Goal: Task Accomplishment & Management: Manage account settings

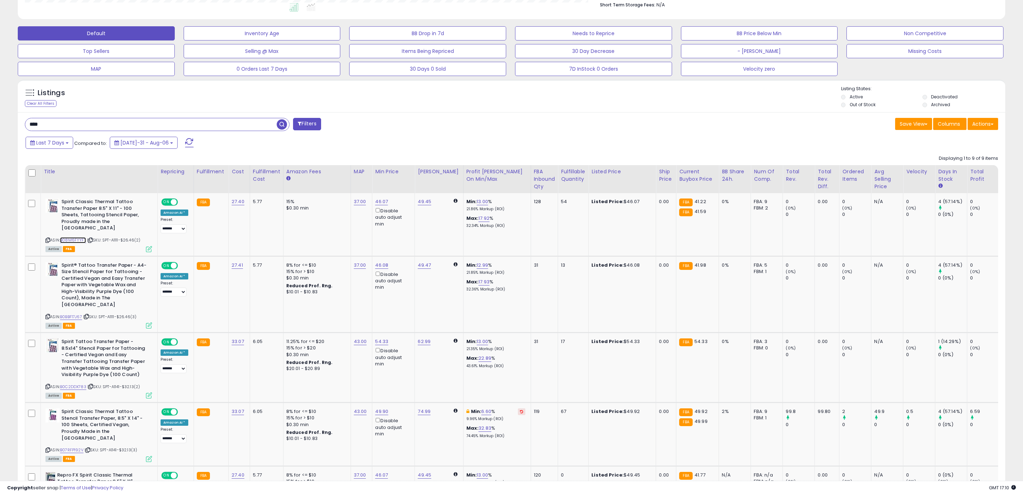
scroll to position [146, 574]
click at [379, 202] on link "46.07" at bounding box center [381, 201] width 13 height 7
drag, startPoint x: 363, startPoint y: 179, endPoint x: 307, endPoint y: 173, distance: 56.8
click at [311, 174] on table "Title Repricing" at bounding box center [594, 471] width 1139 height 612
type input "*****"
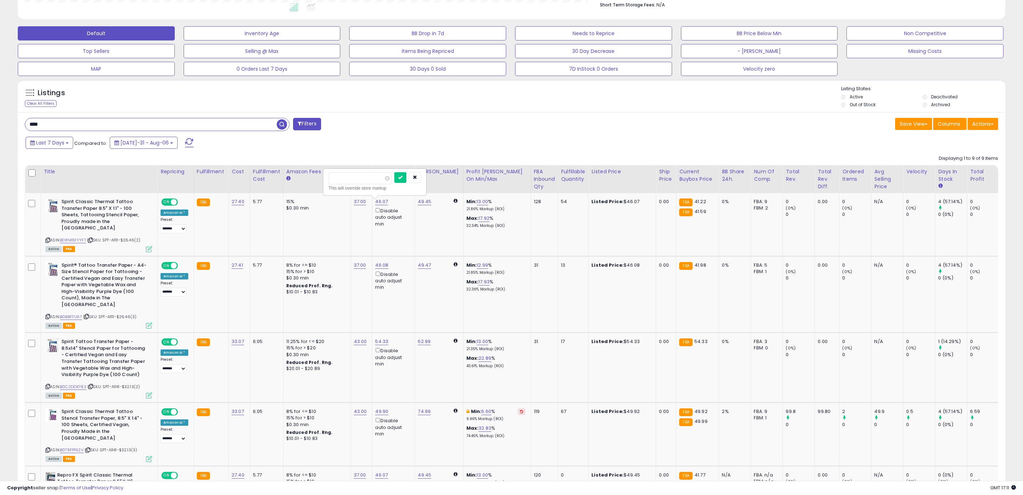
click button "submit" at bounding box center [400, 177] width 12 height 11
click at [520, 202] on icon at bounding box center [521, 202] width 3 height 4
click at [375, 202] on link "46.07" at bounding box center [381, 201] width 13 height 7
drag, startPoint x: 352, startPoint y: 178, endPoint x: 286, endPoint y: 171, distance: 65.8
click at [292, 171] on table "Title Repricing" at bounding box center [594, 471] width 1139 height 612
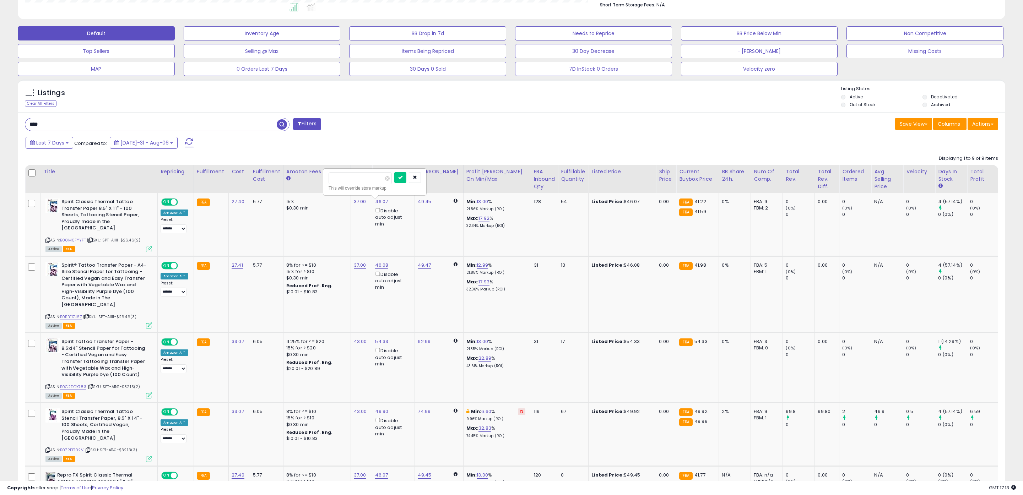
type input "**"
click button "submit" at bounding box center [400, 177] width 12 height 11
click at [518, 203] on button at bounding box center [521, 202] width 7 height 7
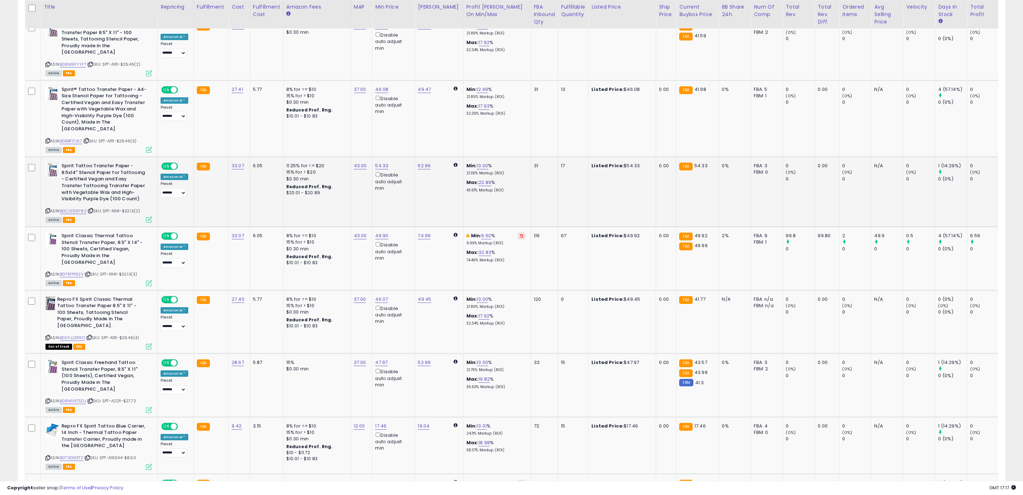
scroll to position [376, 0]
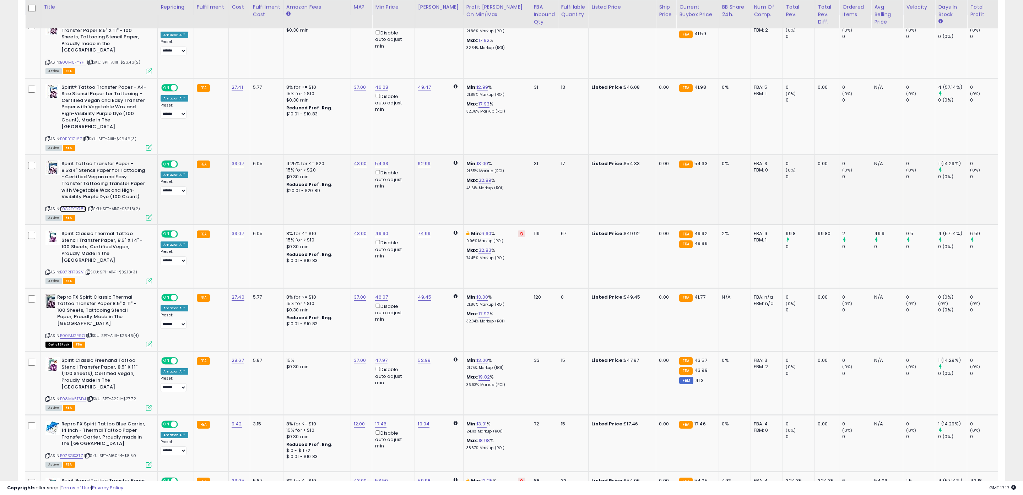
click at [70, 206] on link "B0C2DDX783" at bounding box center [73, 209] width 26 height 6
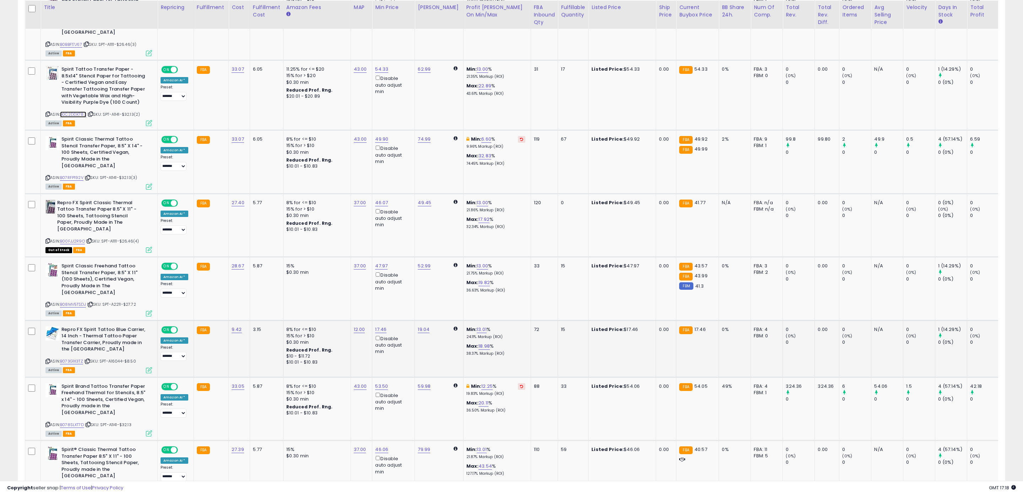
scroll to position [468, 0]
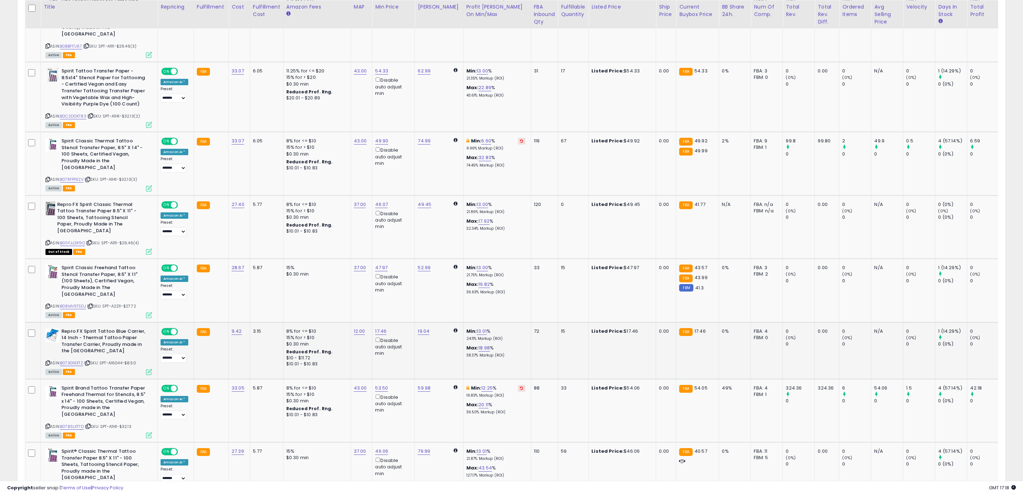
click at [70, 328] on div "ASIN: B073G1X3TZ | SKU: SPT-A16044-$8.50 Active FBA" at bounding box center [98, 351] width 107 height 46
click at [70, 360] on link "B073G1X3TZ" at bounding box center [71, 363] width 23 height 6
drag, startPoint x: 356, startPoint y: 276, endPoint x: 309, endPoint y: 271, distance: 46.8
click at [314, 272] on tbody "Spirit Classic Thermal Tattoo Transfer Paper 8.5" X 11" - 100 Sheets, Tattooing…" at bounding box center [594, 214] width 1139 height 583
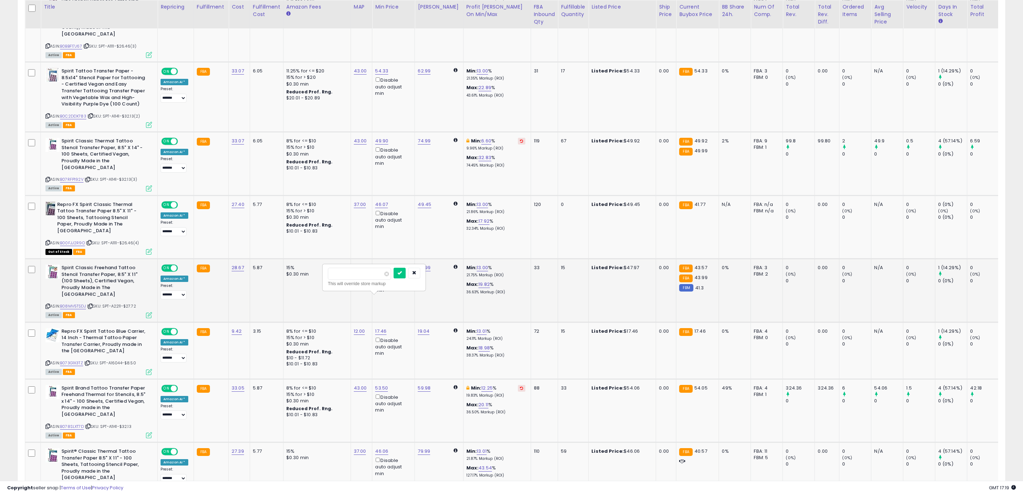
type input "*****"
click button "submit" at bounding box center [400, 273] width 12 height 11
click at [573, 322] on td "15" at bounding box center [573, 350] width 31 height 57
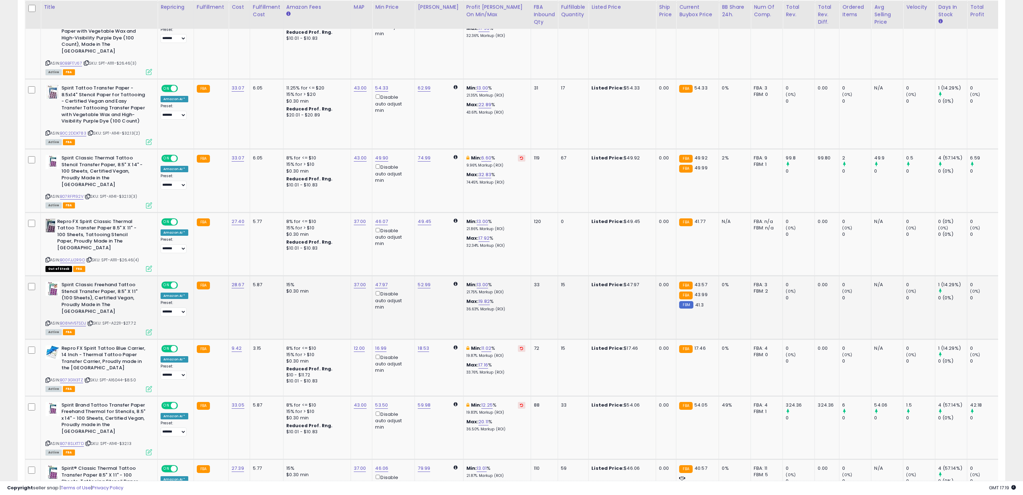
scroll to position [447, 0]
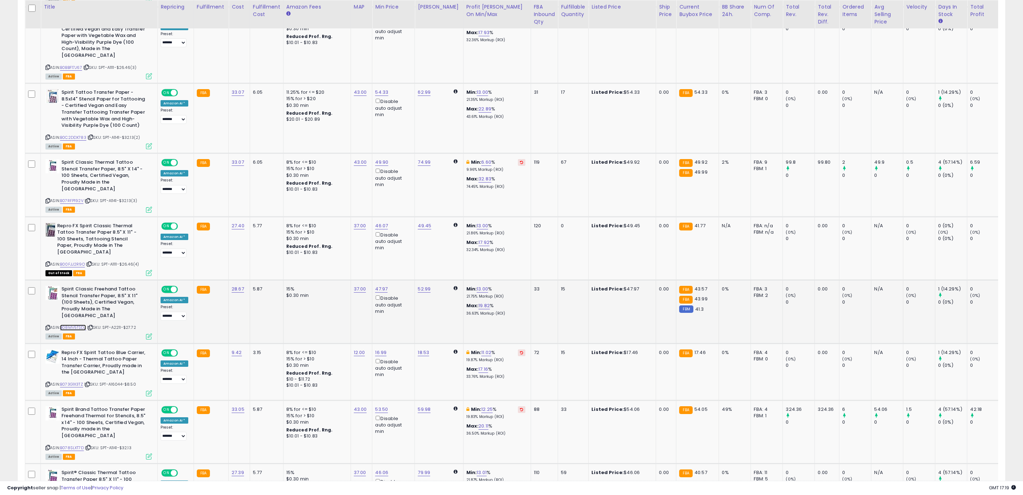
click at [73, 325] on link "B08MV5TSDJ" at bounding box center [73, 328] width 26 height 6
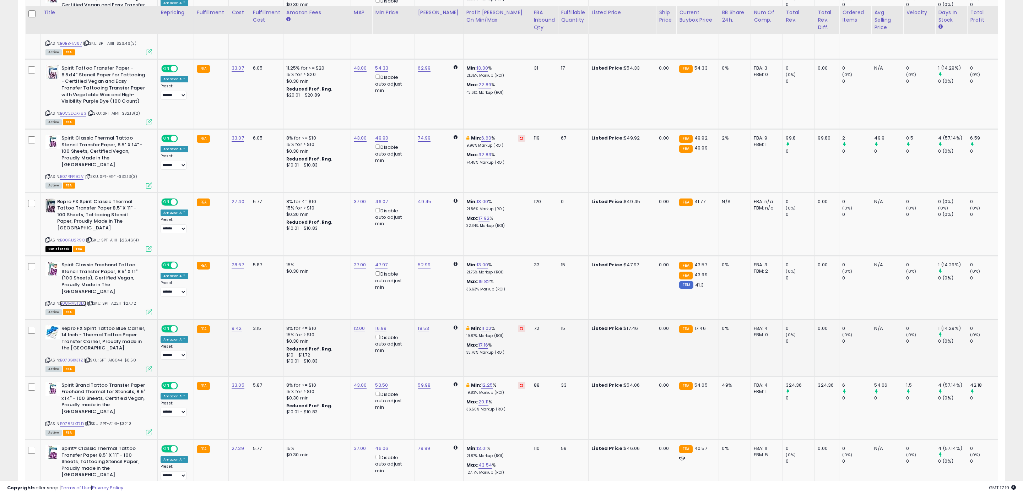
scroll to position [486, 0]
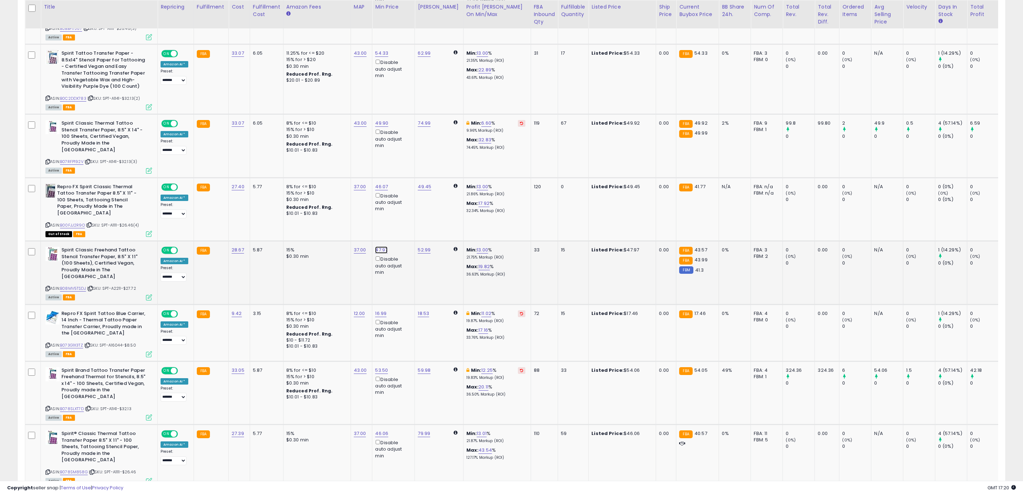
drag, startPoint x: 360, startPoint y: 200, endPoint x: 307, endPoint y: 194, distance: 54.0
click at [307, 194] on tbody "Spirit Classic Thermal Tattoo Transfer Paper 8.5" X 11" - 100 Sheets, Tattooing…" at bounding box center [594, 196] width 1139 height 583
type input "**"
click button "submit" at bounding box center [400, 198] width 12 height 11
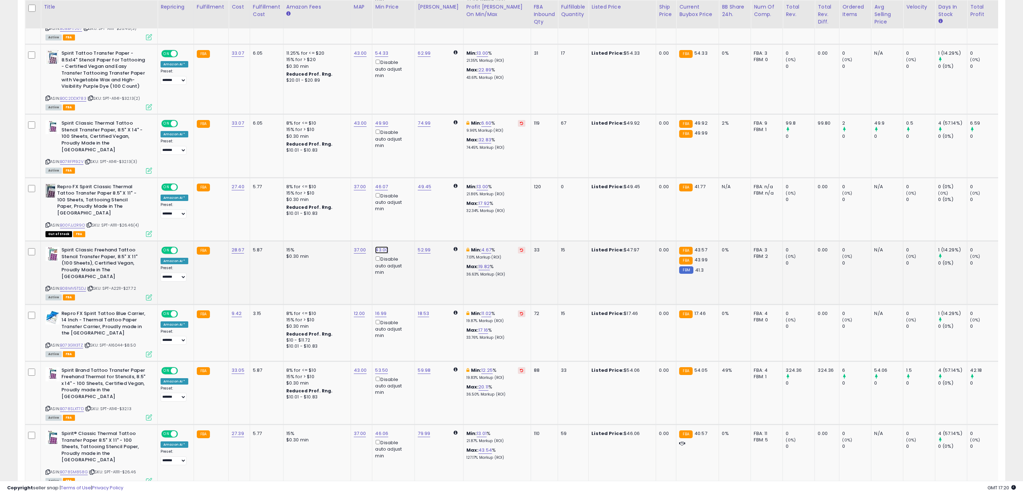
drag, startPoint x: 341, startPoint y: 199, endPoint x: 369, endPoint y: 202, distance: 29.0
click at [369, 202] on input "*****" at bounding box center [360, 199] width 63 height 12
type input "*****"
click button "submit" at bounding box center [400, 198] width 12 height 11
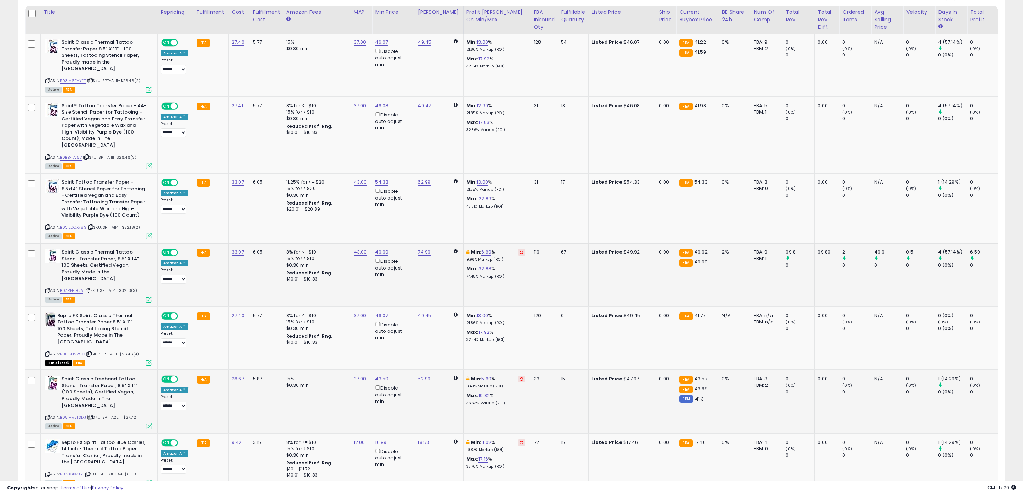
scroll to position [355, 0]
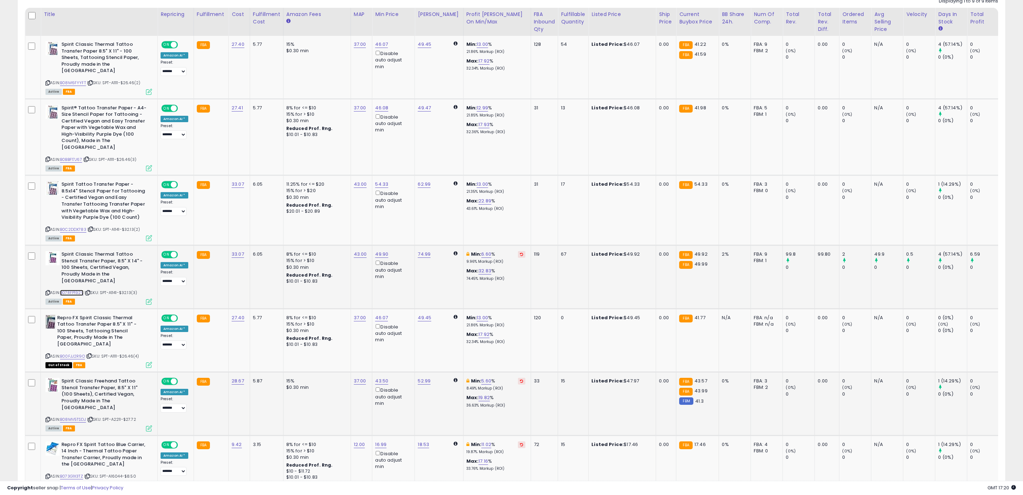
click at [80, 290] on link "B07RFP192V" at bounding box center [71, 293] width 23 height 6
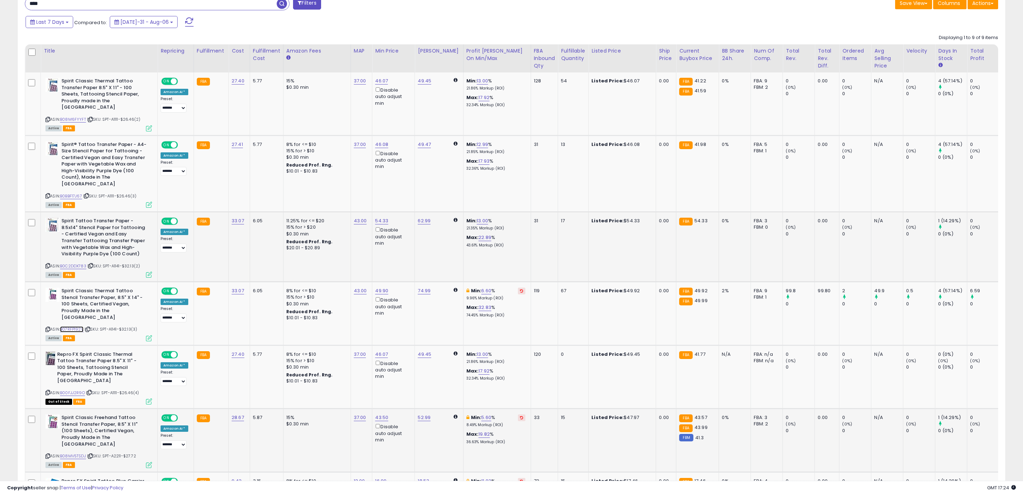
scroll to position [317, 0]
click at [375, 86] on link "54.33" at bounding box center [381, 82] width 13 height 7
drag, startPoint x: 363, startPoint y: 189, endPoint x: 312, endPoint y: 180, distance: 51.2
click at [313, 180] on tbody "Spirit Classic Thermal Tattoo Transfer Paper 8.5" X 11" - 100 Sheets, Tattooing…" at bounding box center [594, 365] width 1139 height 583
type input "*****"
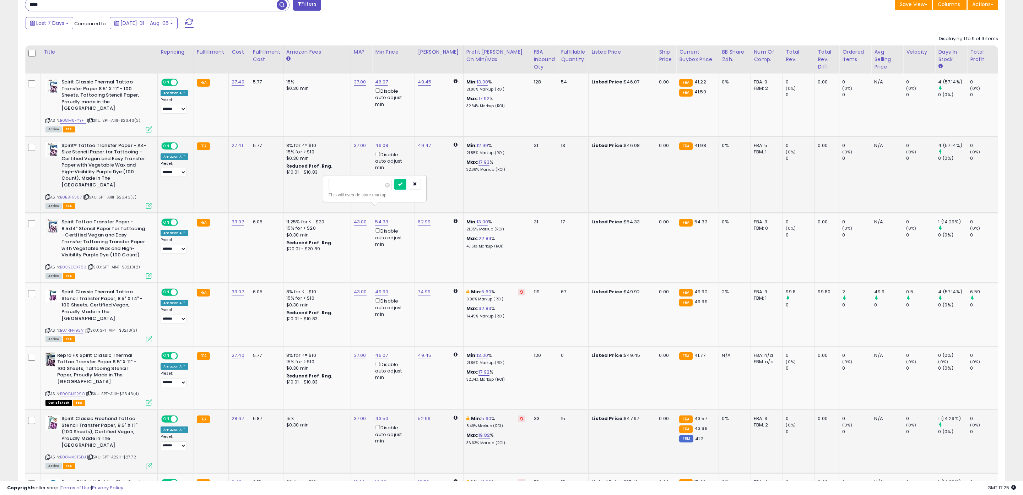
click button "submit" at bounding box center [400, 184] width 12 height 11
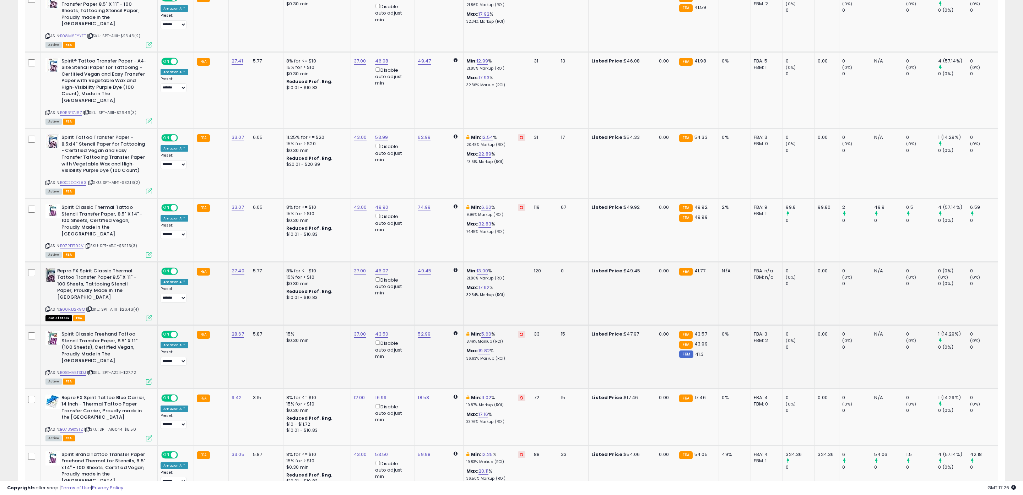
scroll to position [0, 0]
